Goal: Transaction & Acquisition: Purchase product/service

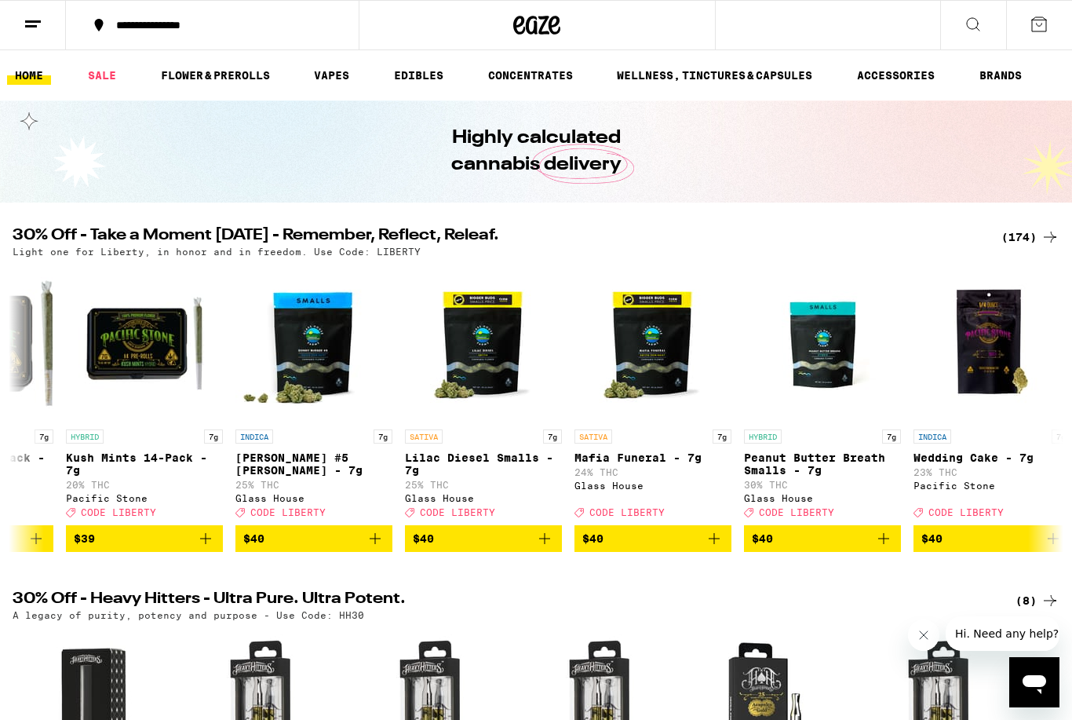
scroll to position [0, 23004]
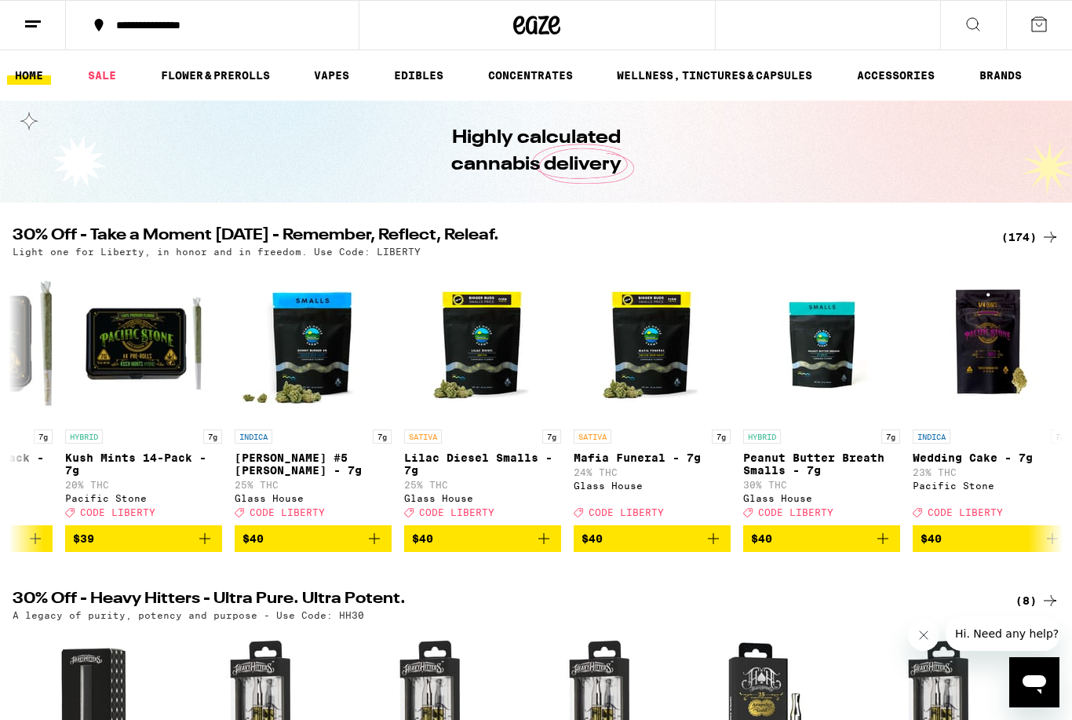
click at [553, 548] on icon "Add to bag" at bounding box center [544, 538] width 19 height 19
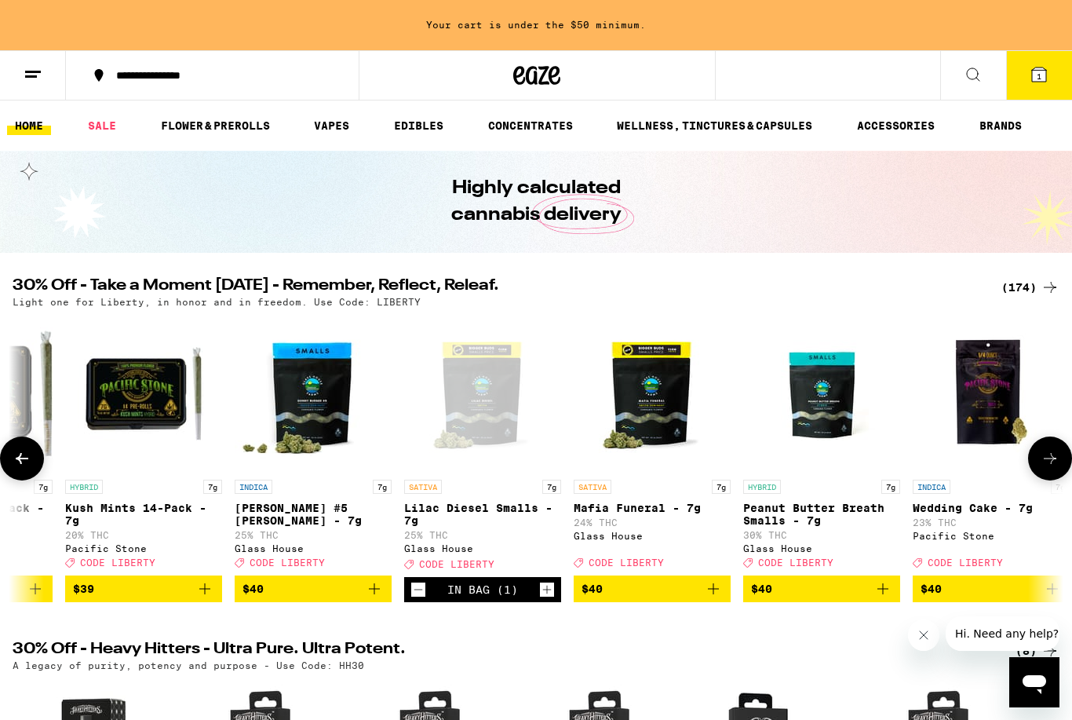
click at [716, 598] on icon "Add to bag" at bounding box center [713, 588] width 19 height 19
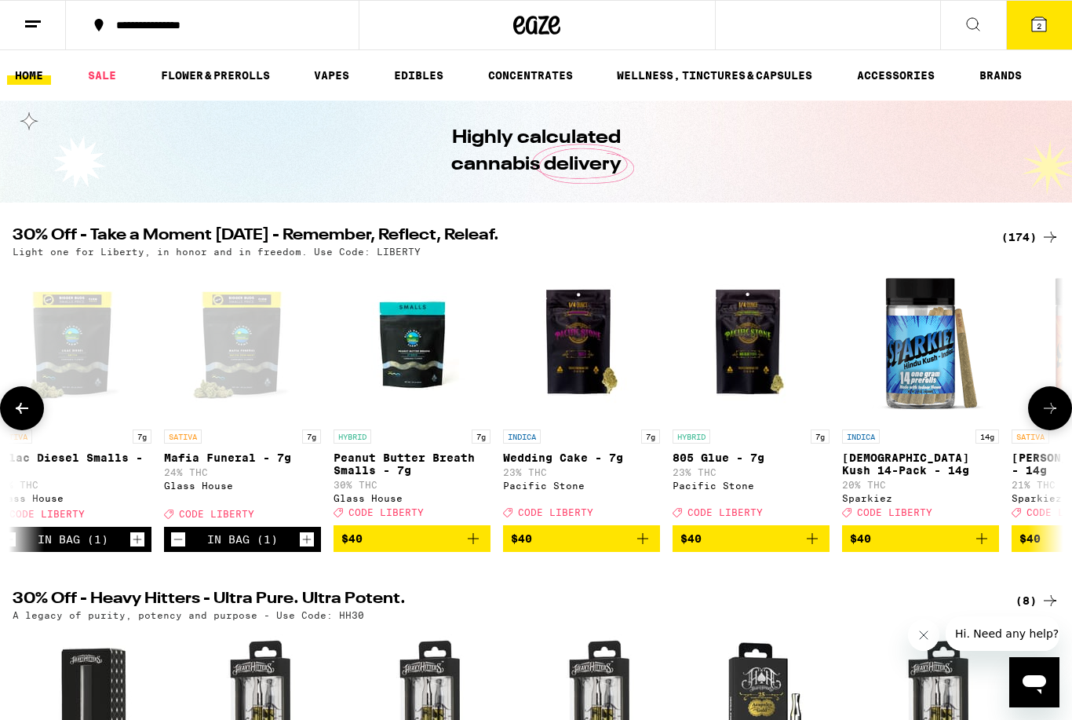
scroll to position [0, 23413]
click at [481, 548] on icon "Add to bag" at bounding box center [474, 538] width 19 height 19
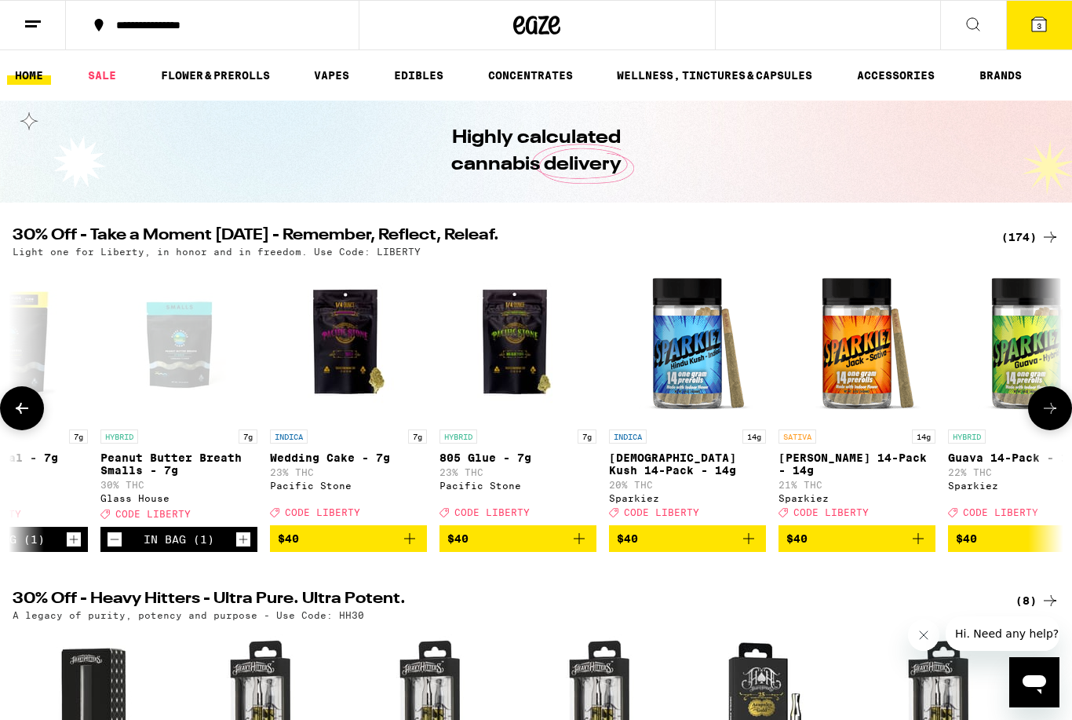
scroll to position [0, 23653]
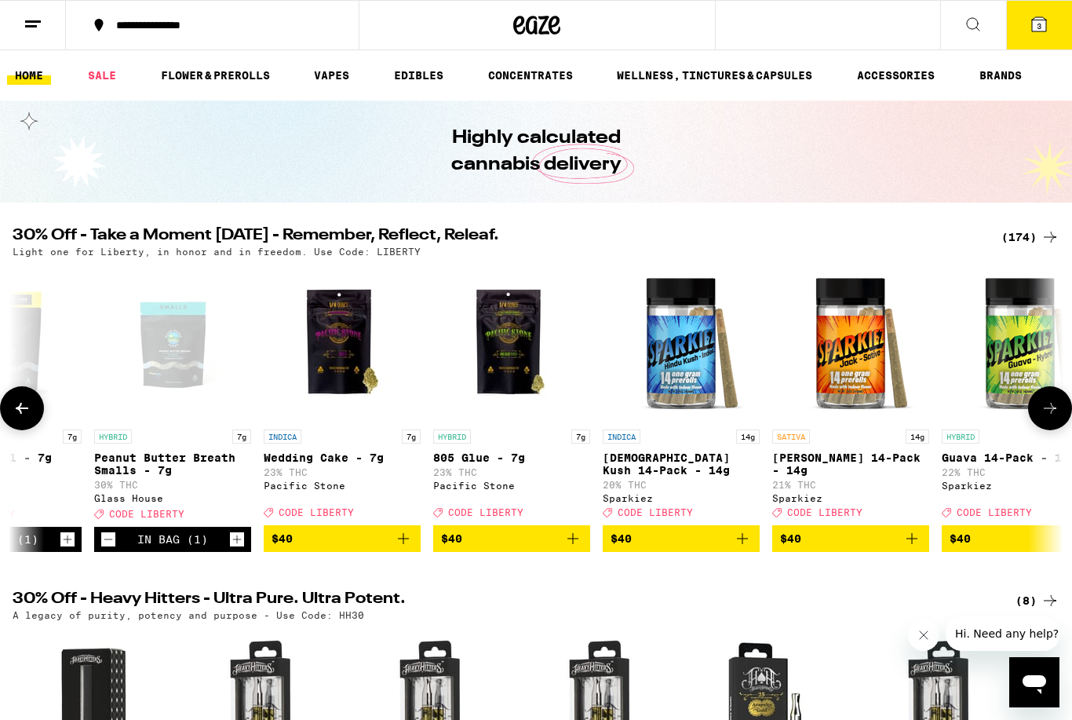
click at [579, 548] on icon "Add to bag" at bounding box center [573, 538] width 19 height 19
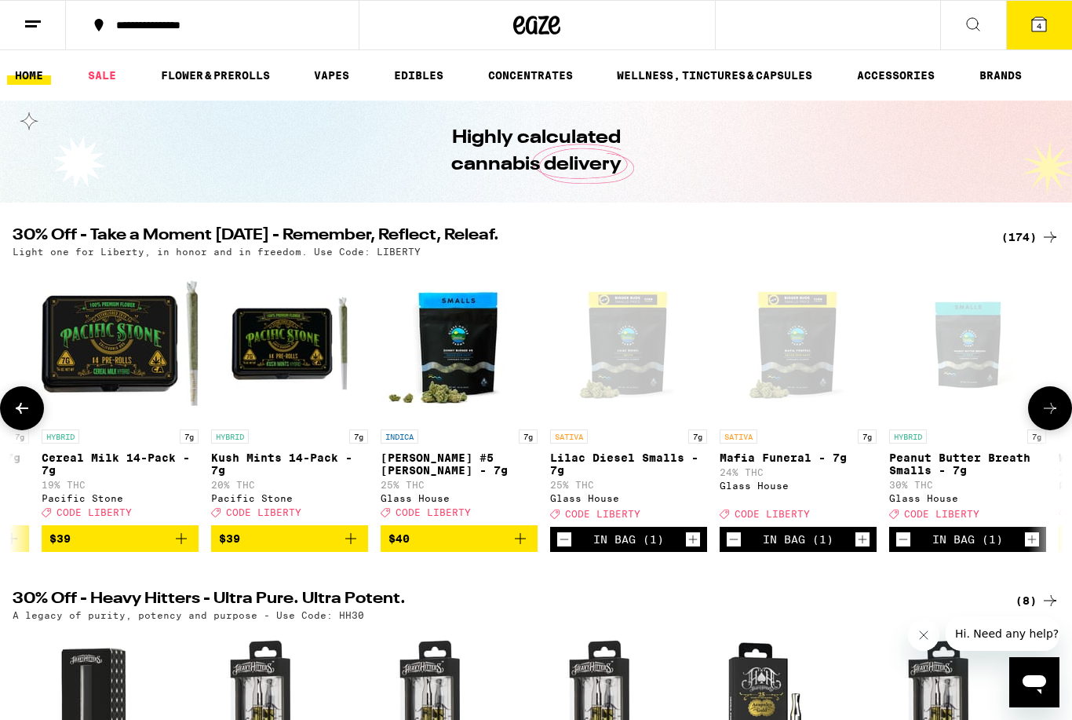
scroll to position [0, 22857]
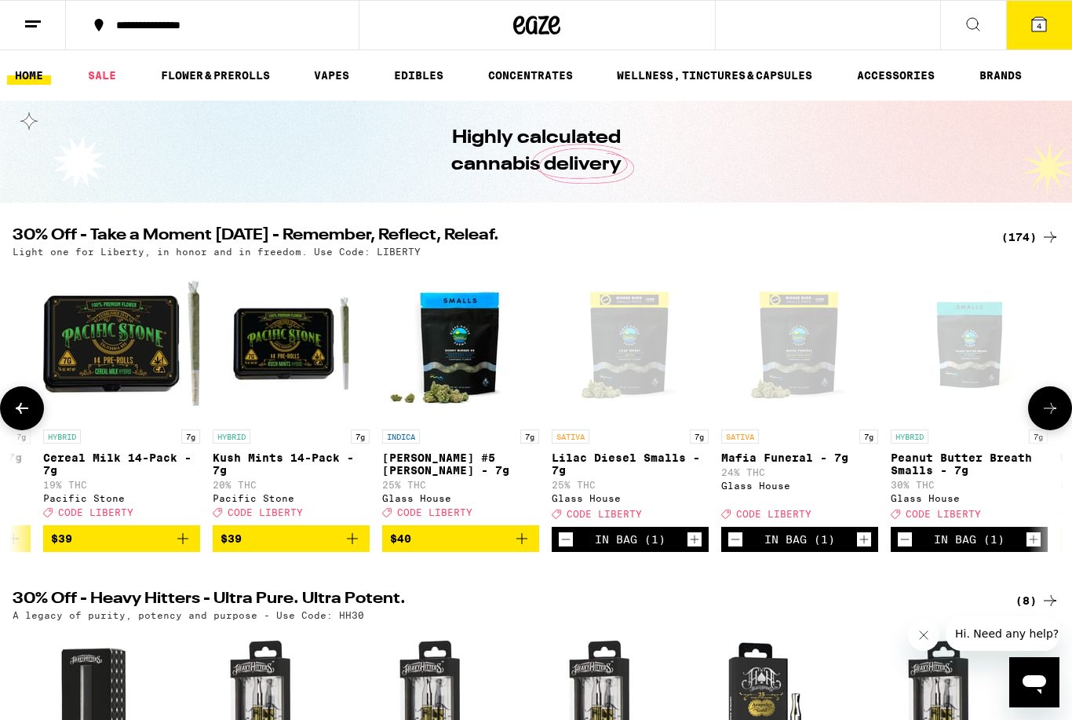
click at [736, 549] on icon "Decrement" at bounding box center [735, 539] width 14 height 19
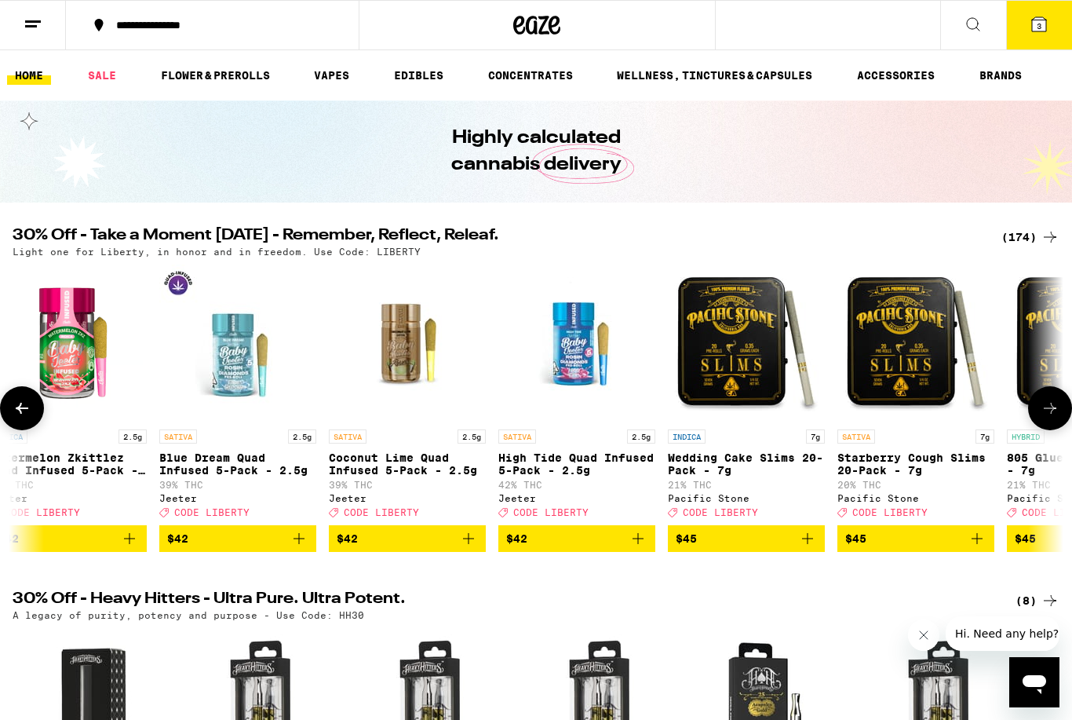
scroll to position [0, 25115]
click at [643, 548] on icon "Add to bag" at bounding box center [637, 538] width 19 height 19
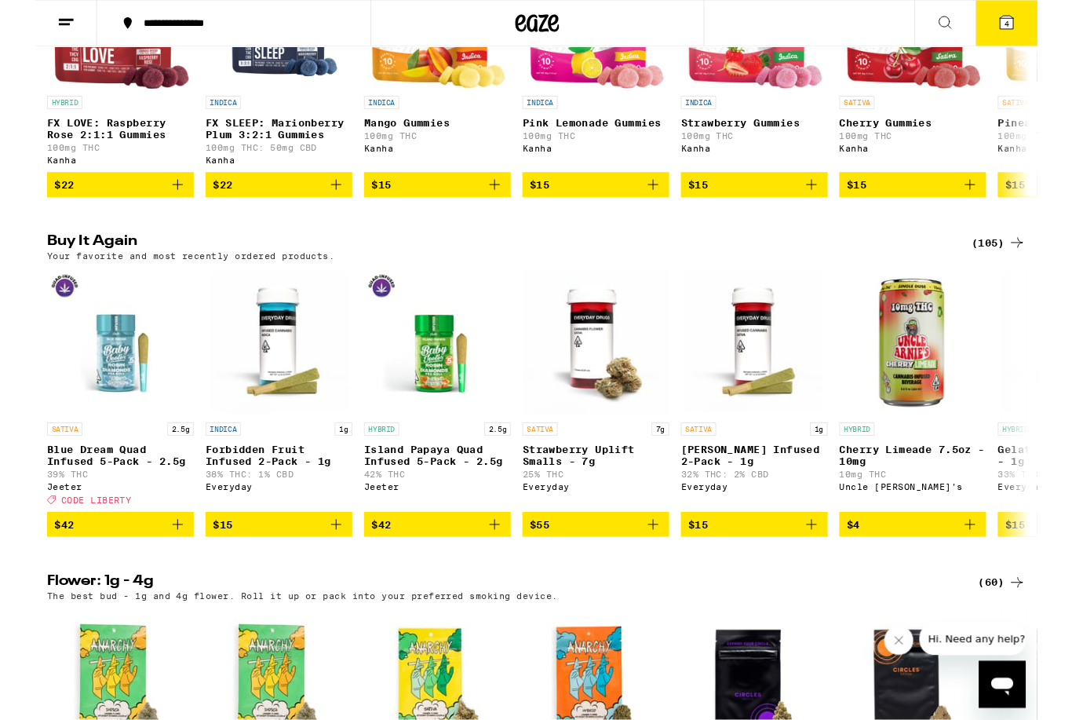
scroll to position [1066, 0]
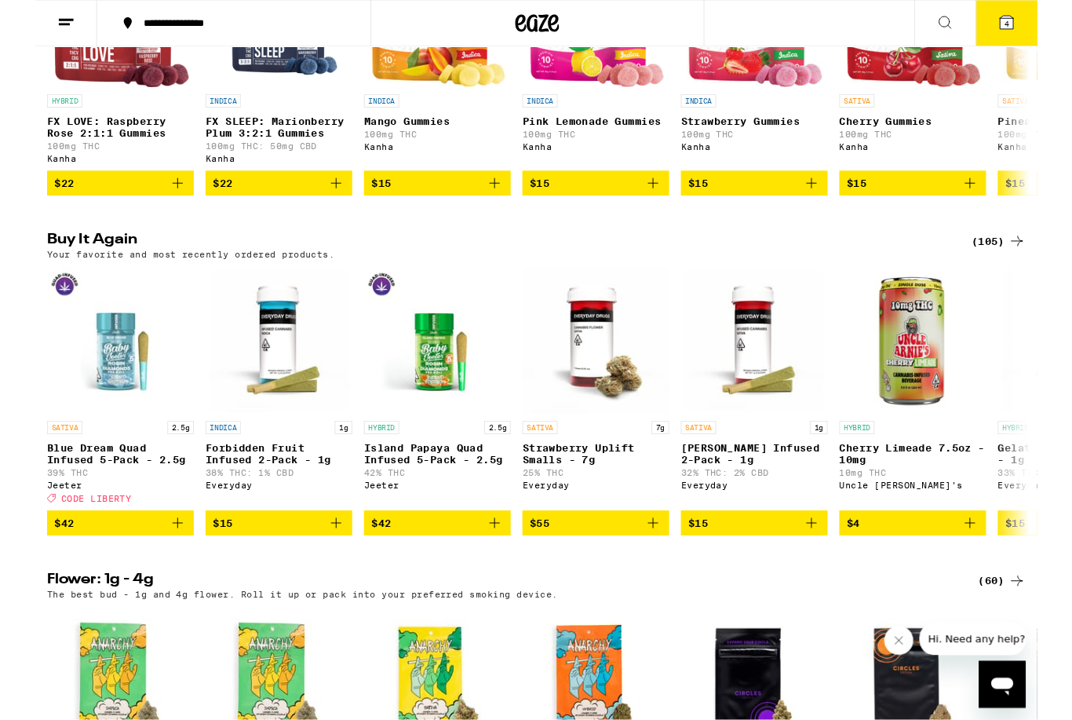
click at [495, 569] on icon "Add to bag" at bounding box center [491, 559] width 19 height 19
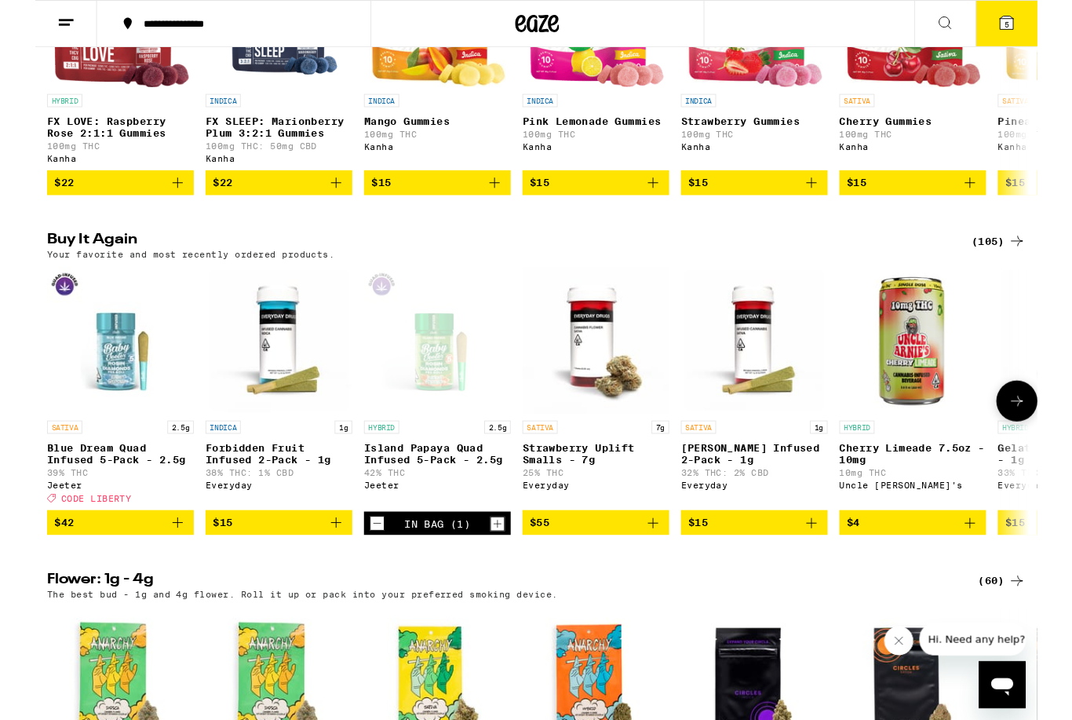
scroll to position [0, 0]
click at [837, 568] on icon "Add to bag" at bounding box center [830, 558] width 19 height 19
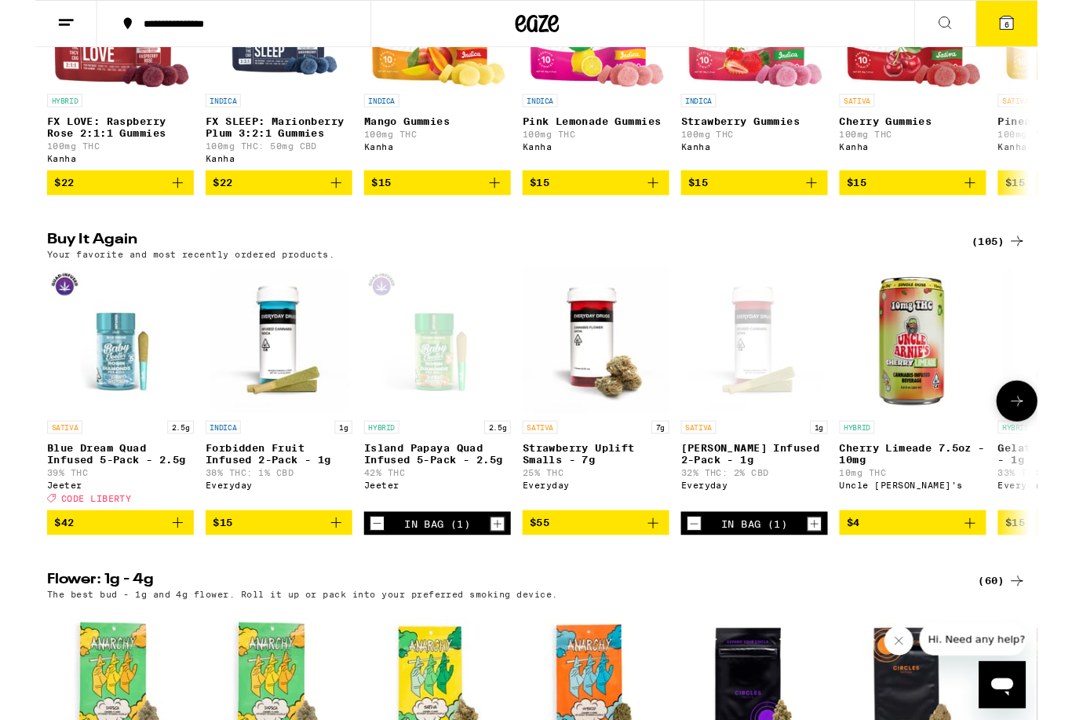
click at [839, 569] on icon "Increment" at bounding box center [833, 559] width 14 height 19
click at [1034, 29] on icon at bounding box center [1039, 24] width 14 height 14
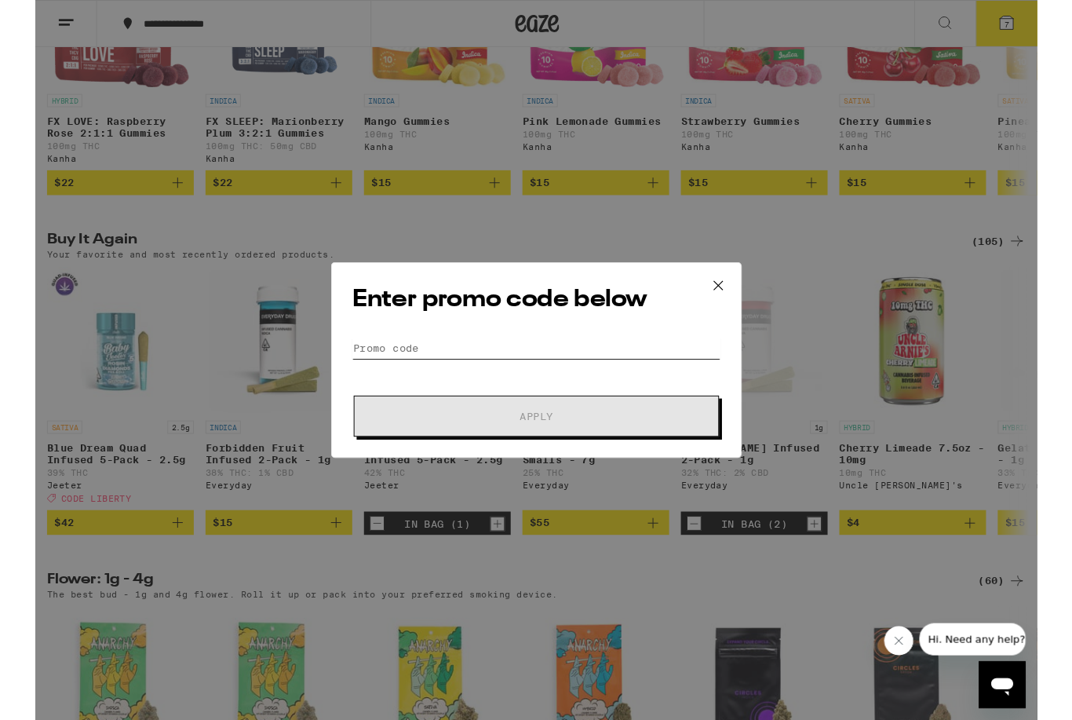
click at [527, 360] on input "Promo Code" at bounding box center [536, 372] width 394 height 24
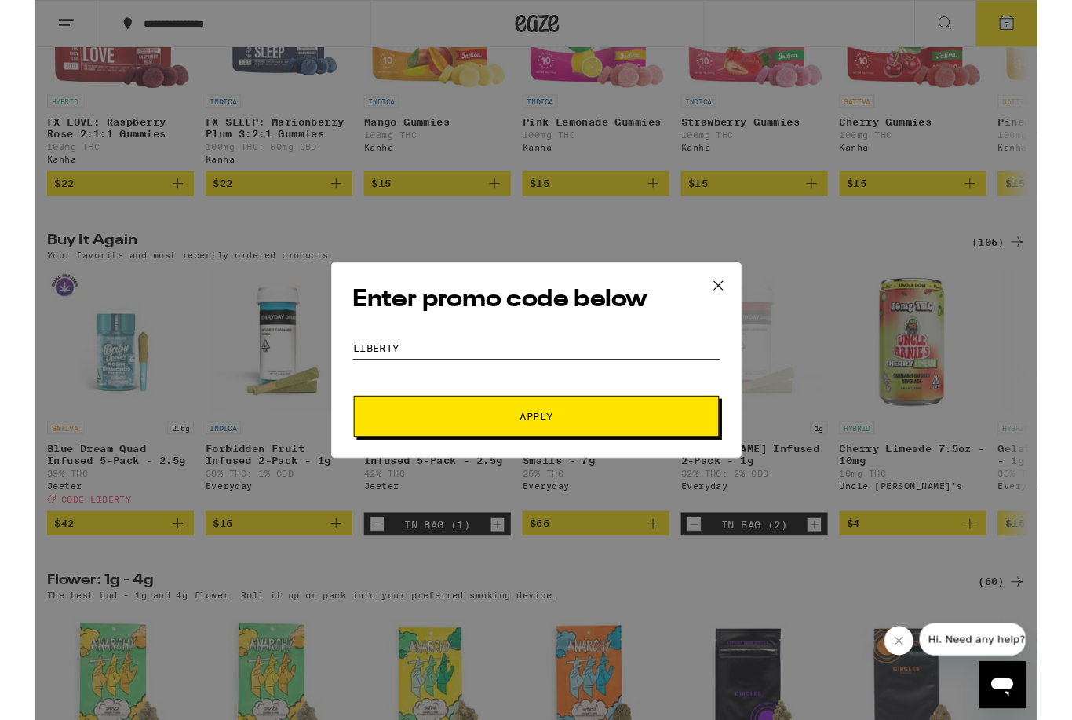
type input "liberty"
click at [589, 457] on button "Apply" at bounding box center [536, 445] width 391 height 44
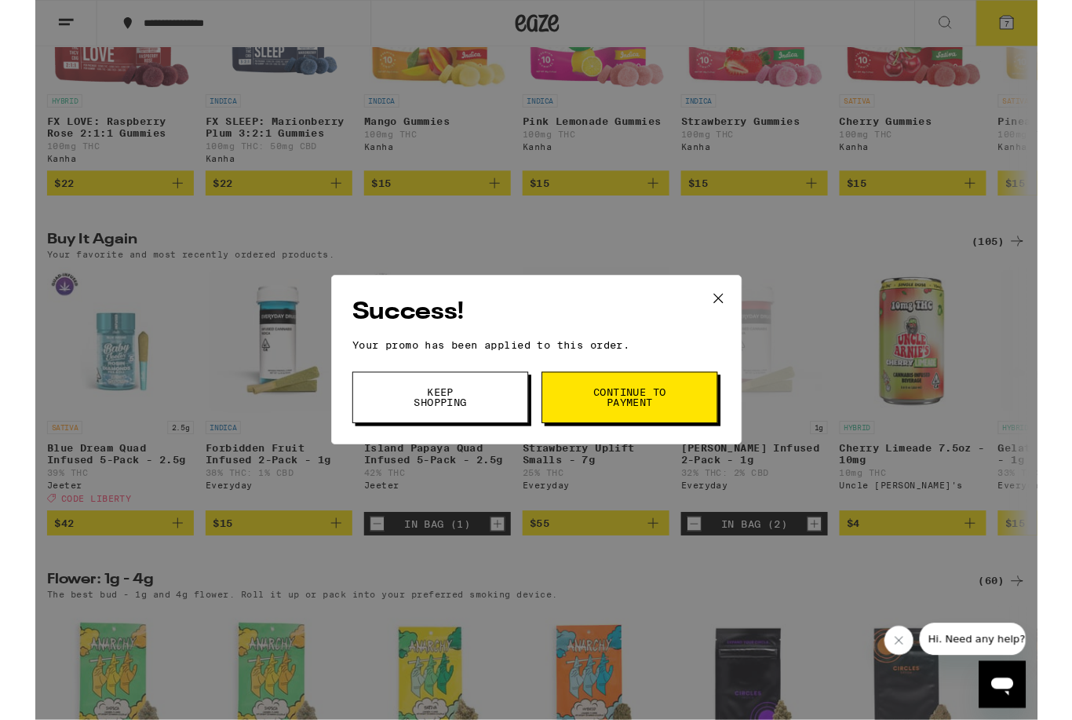
scroll to position [1067, 0]
click at [633, 424] on span "Continue to payment" at bounding box center [636, 425] width 80 height 22
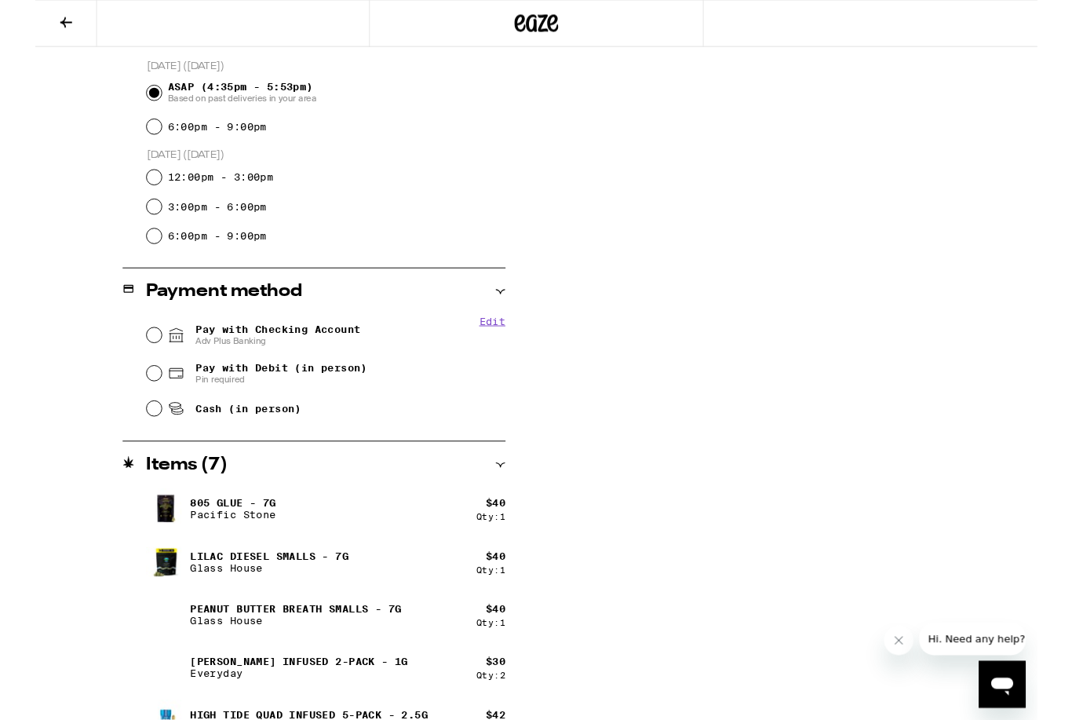
scroll to position [427, 0]
click at [122, 363] on input "Pay with Checking Account Adv Plus Banking" at bounding box center [127, 358] width 16 height 16
radio input "true"
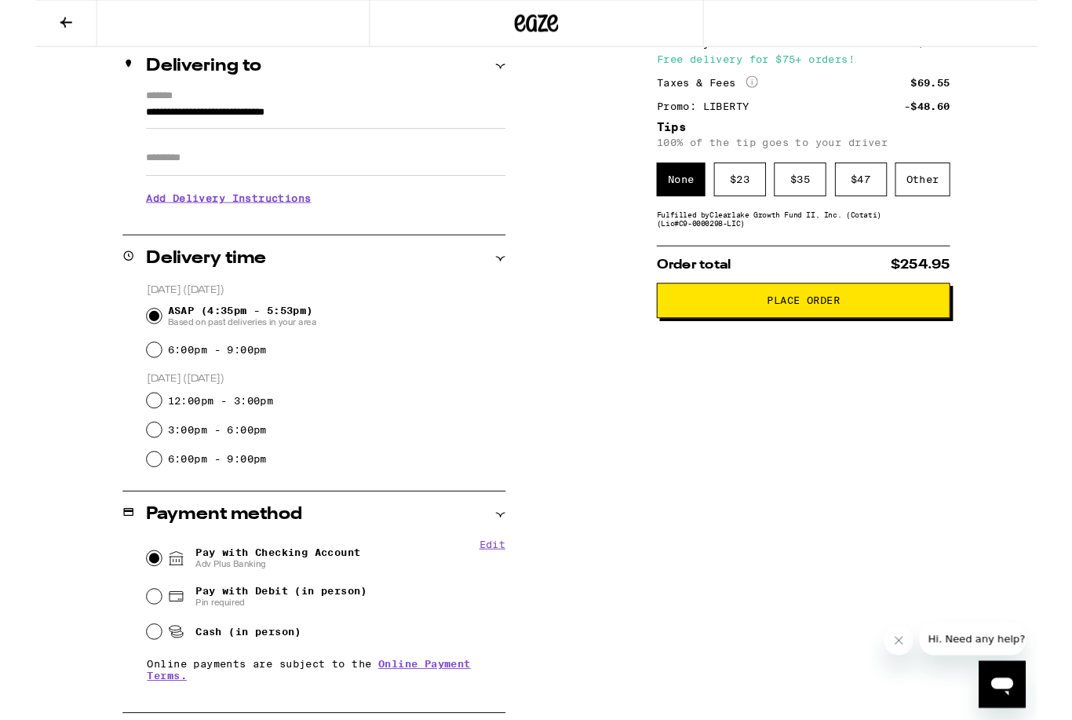
scroll to position [186, 0]
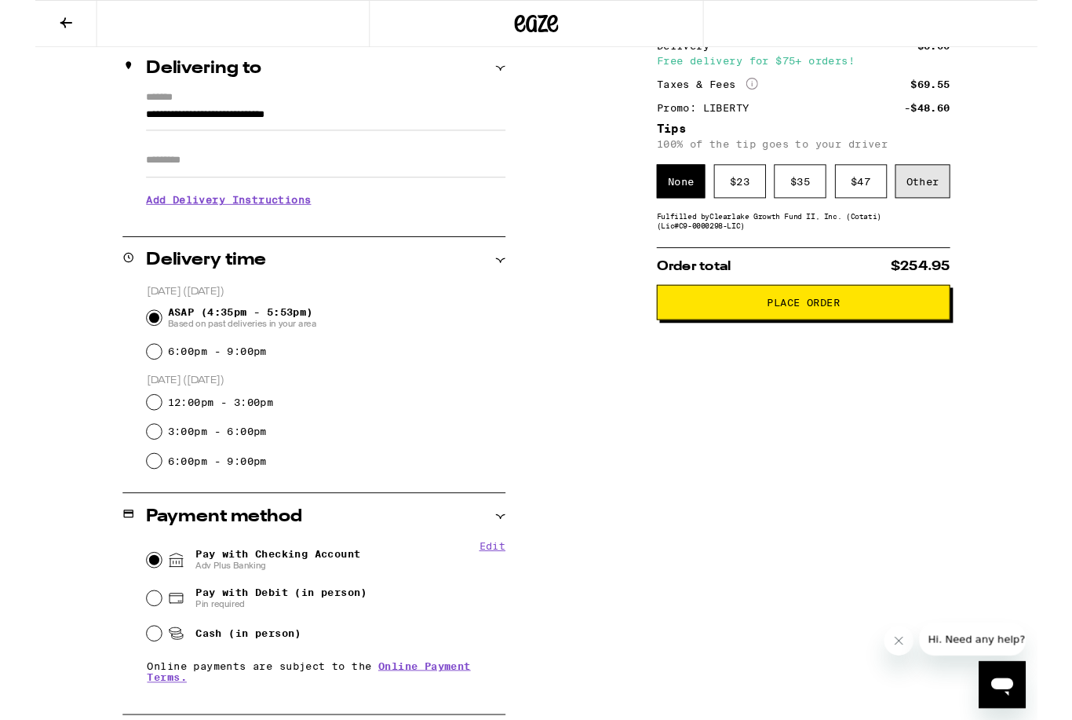
click at [947, 196] on div "Other" at bounding box center [949, 194] width 59 height 36
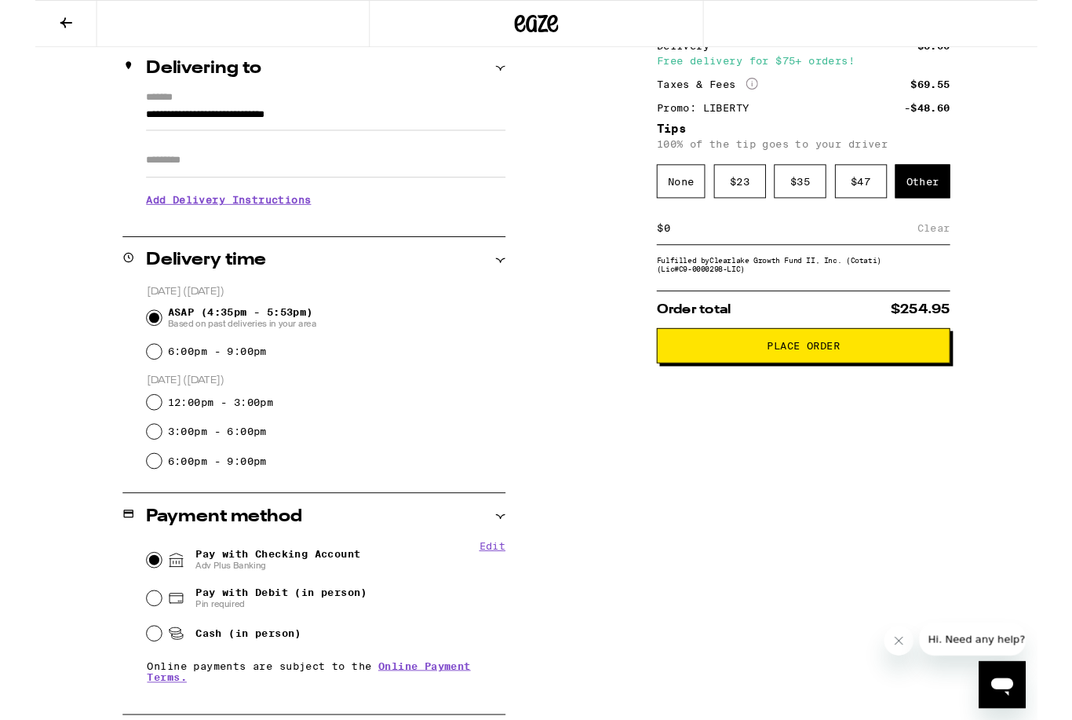
click at [713, 251] on input at bounding box center [808, 244] width 272 height 14
type input "20"
click at [959, 259] on div "Save" at bounding box center [965, 244] width 28 height 35
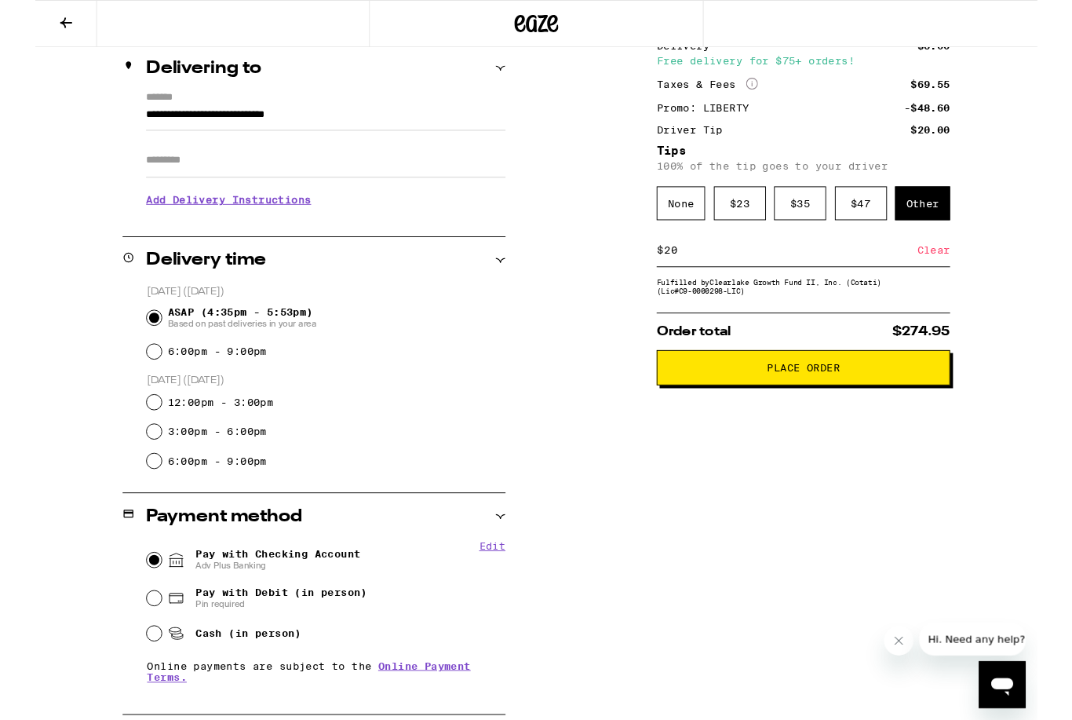
click at [790, 399] on span "Place Order" at bounding box center [822, 393] width 78 height 11
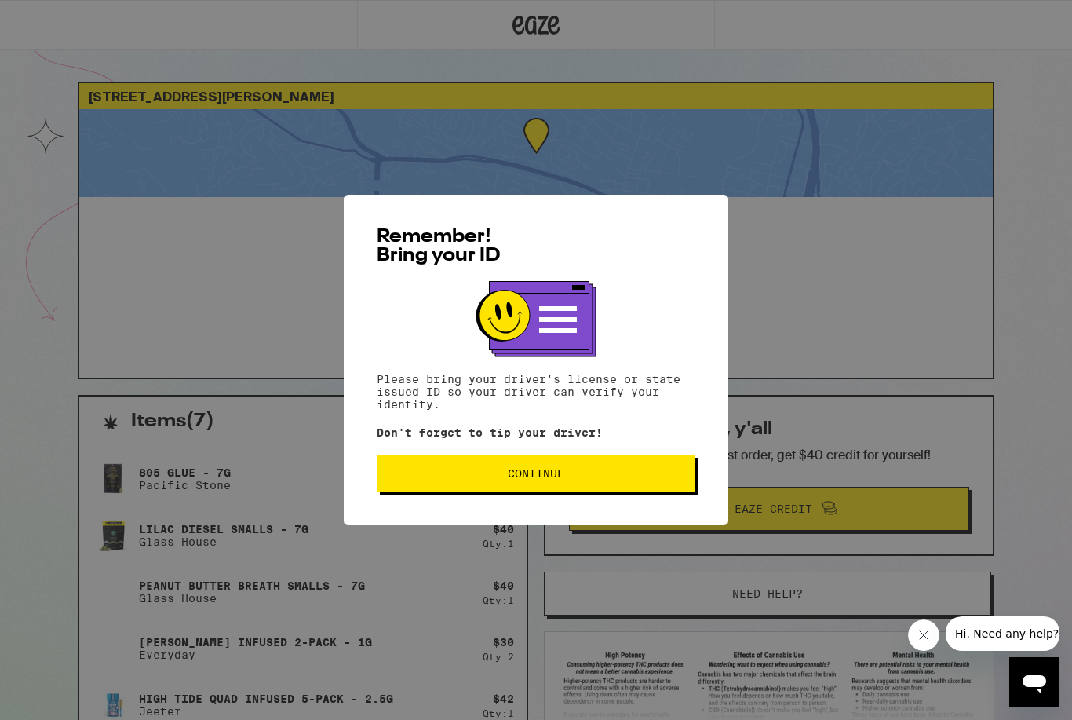
click at [597, 469] on button "Continue" at bounding box center [536, 473] width 319 height 38
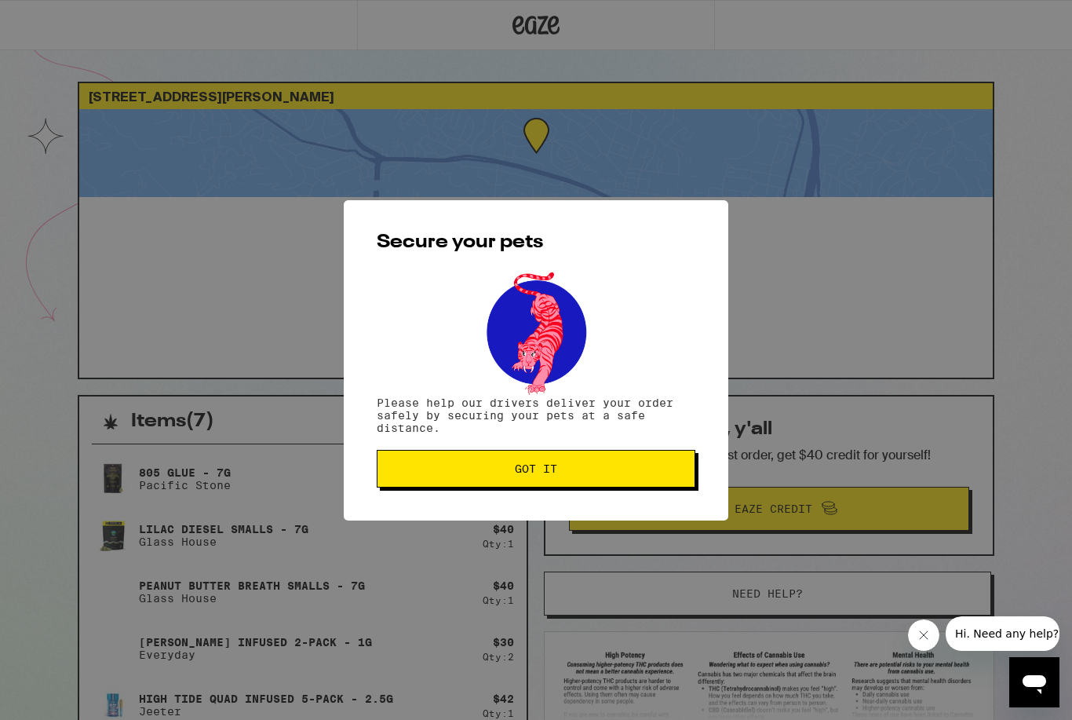
click at [582, 460] on button "Got it" at bounding box center [536, 469] width 319 height 38
